Goal: Task Accomplishment & Management: Manage account settings

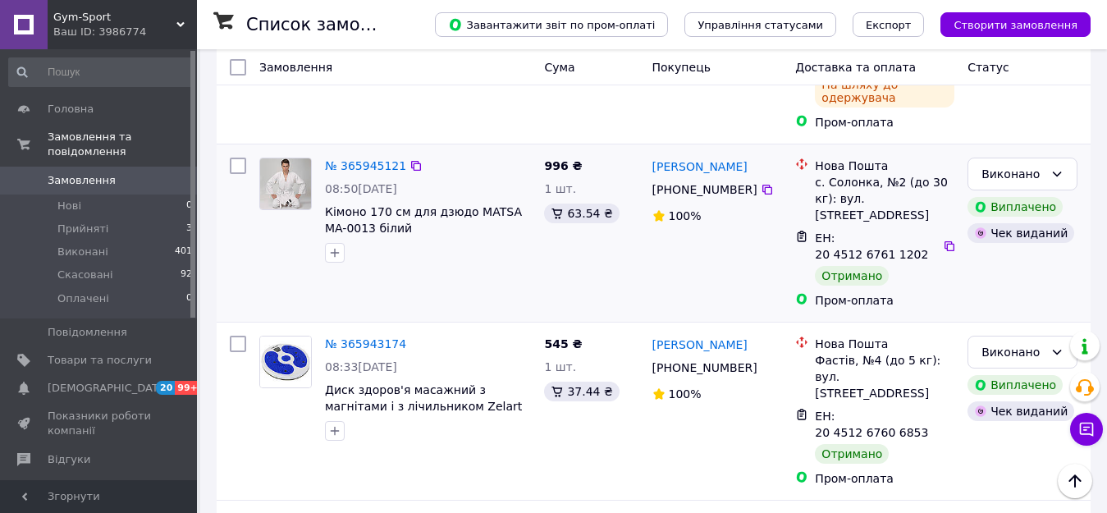
scroll to position [492, 0]
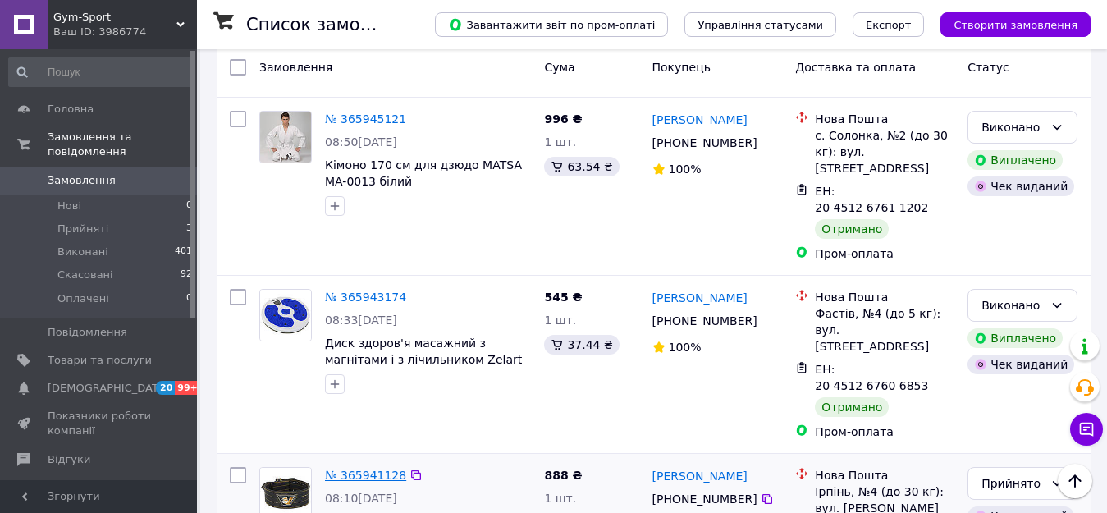
click at [373, 469] on link "№ 365941128" at bounding box center [365, 475] width 81 height 13
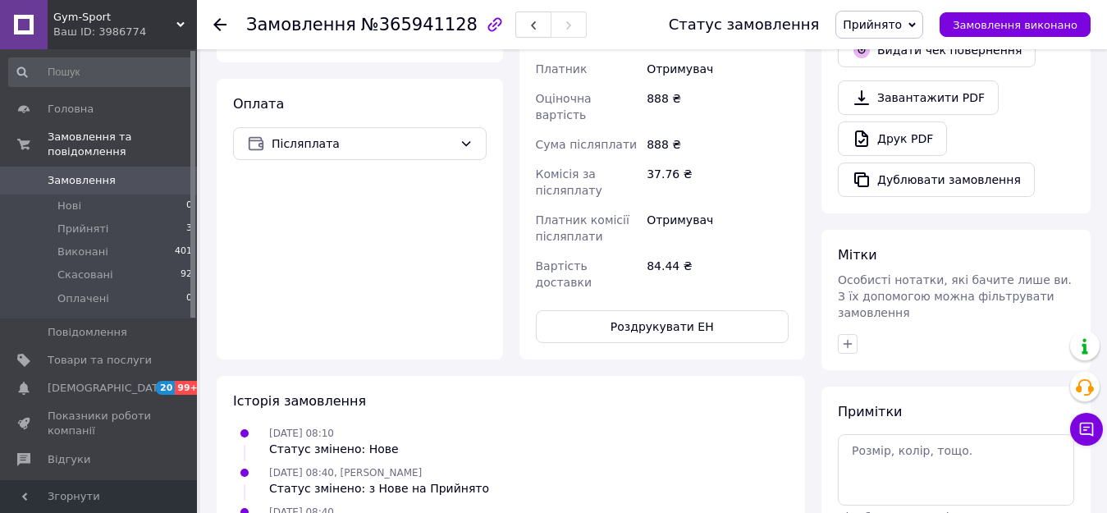
scroll to position [547, 0]
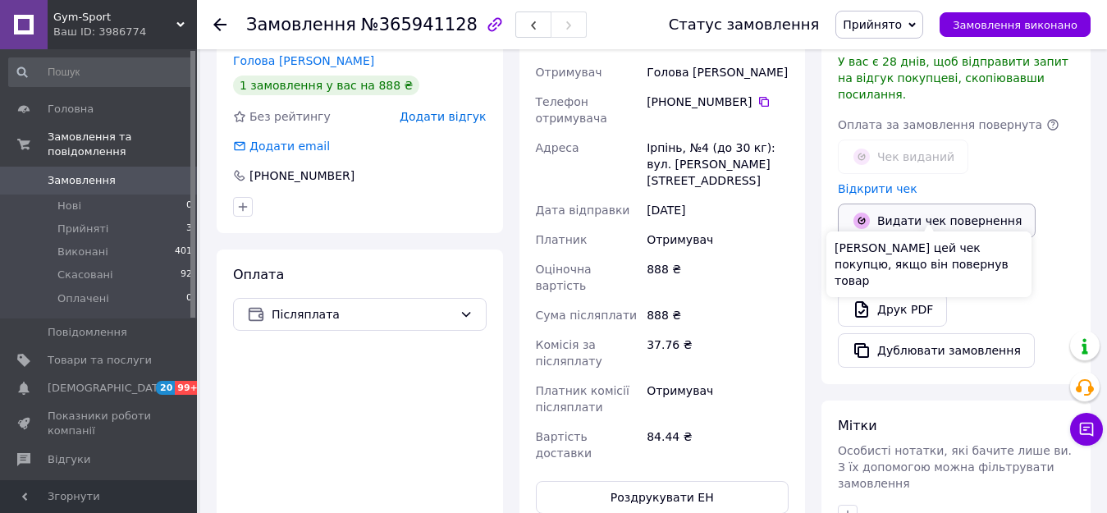
click at [932, 208] on button "Видати чек повернення" at bounding box center [937, 221] width 198 height 34
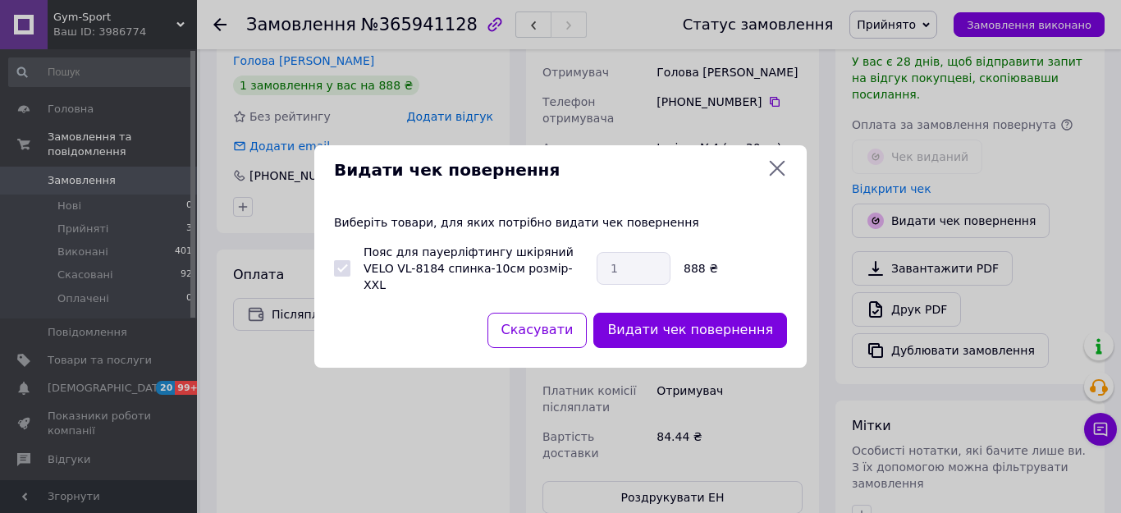
click at [750, 329] on button "Видати чек повернення" at bounding box center [690, 330] width 194 height 35
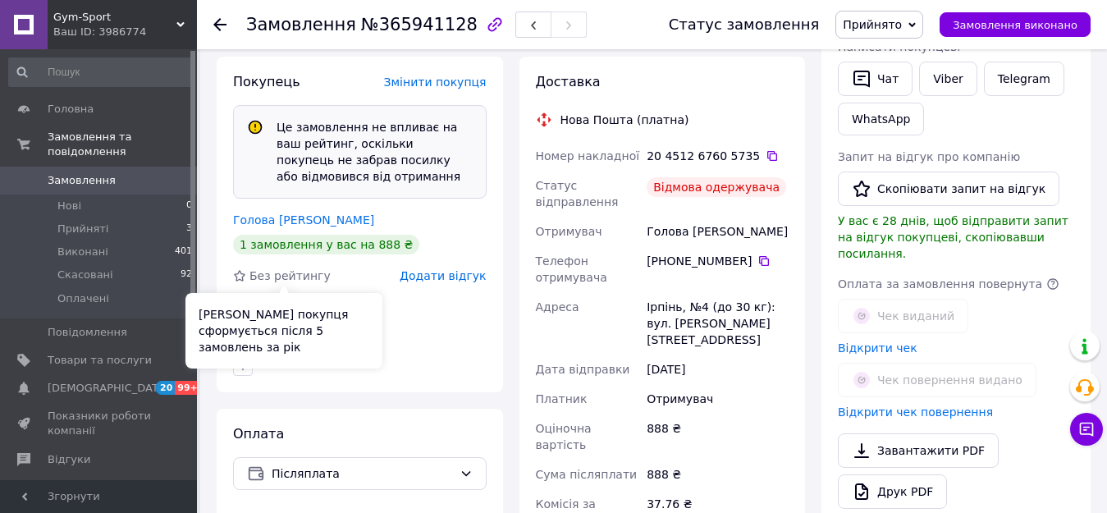
scroll to position [382, 0]
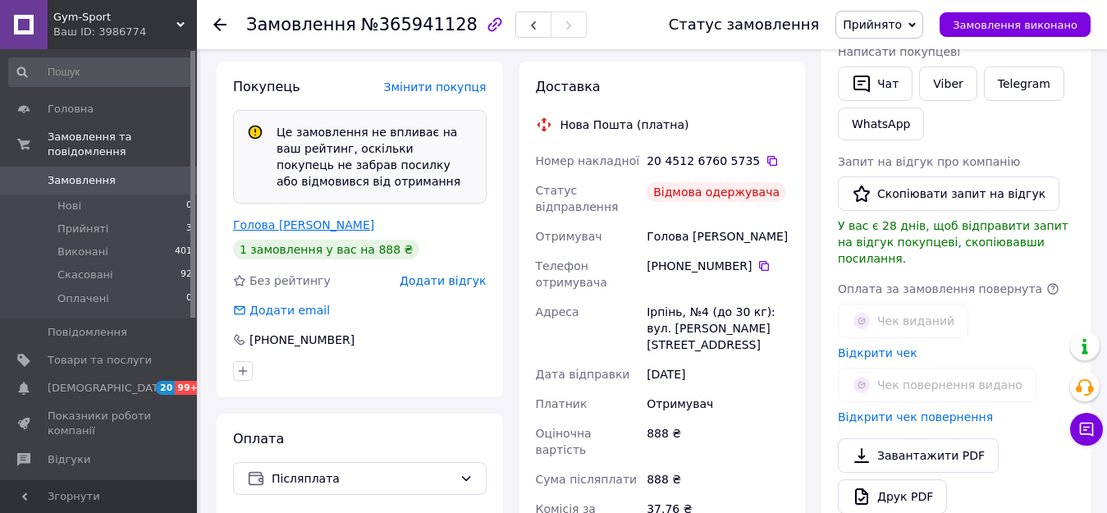
click at [287, 220] on link "Голова [PERSON_NAME]" at bounding box center [303, 224] width 141 height 13
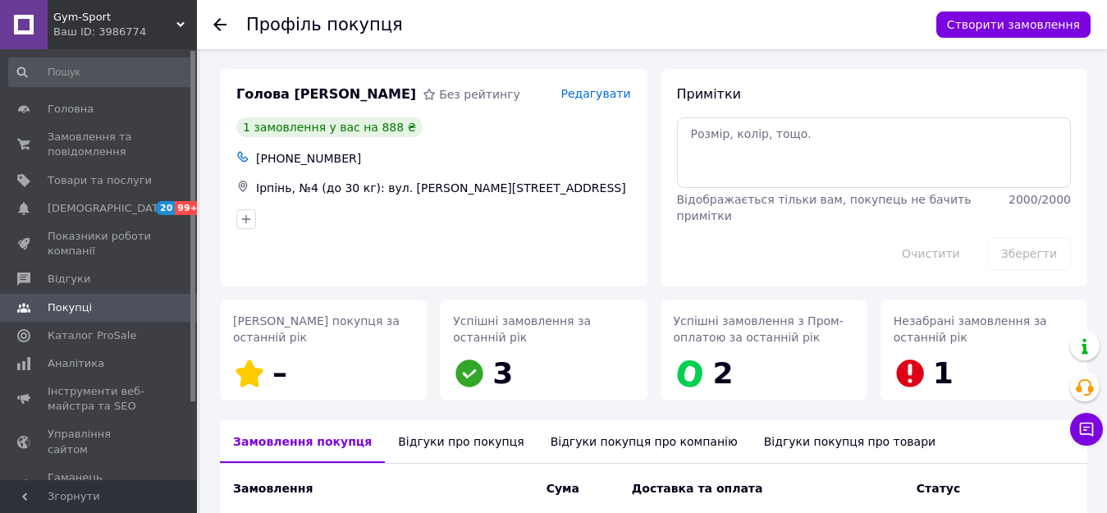
scroll to position [204, 0]
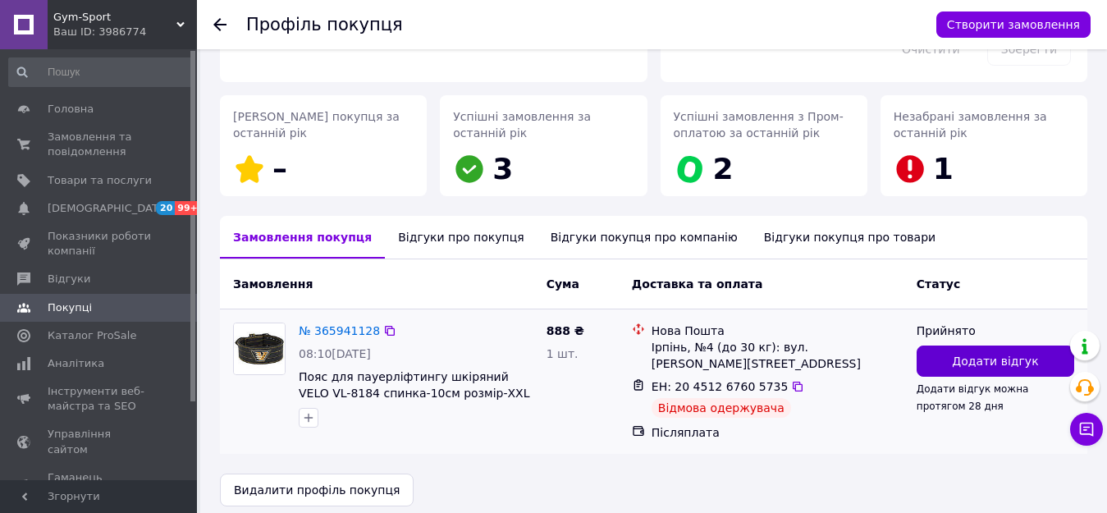
click at [940, 356] on button "Додати відгук" at bounding box center [996, 361] width 158 height 31
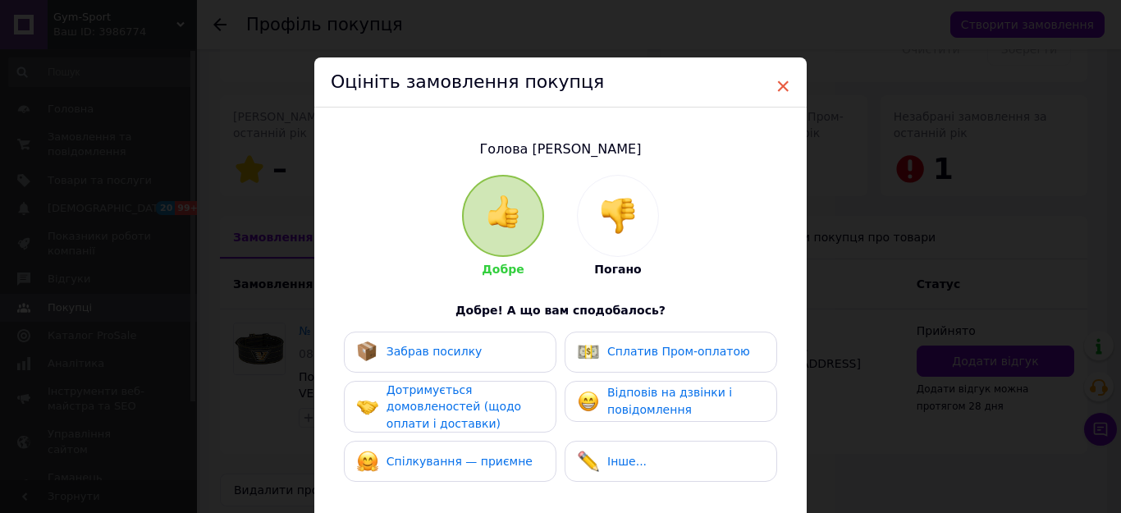
click at [785, 82] on span "×" at bounding box center [783, 86] width 15 height 28
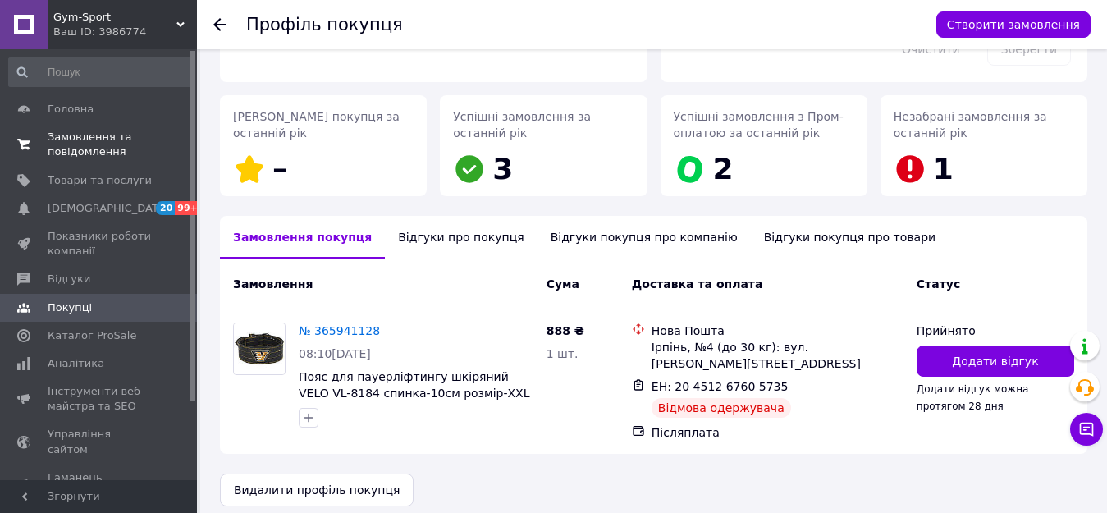
click at [72, 153] on span "Замовлення та повідомлення" at bounding box center [100, 145] width 104 height 30
